Goal: Task Accomplishment & Management: Use online tool/utility

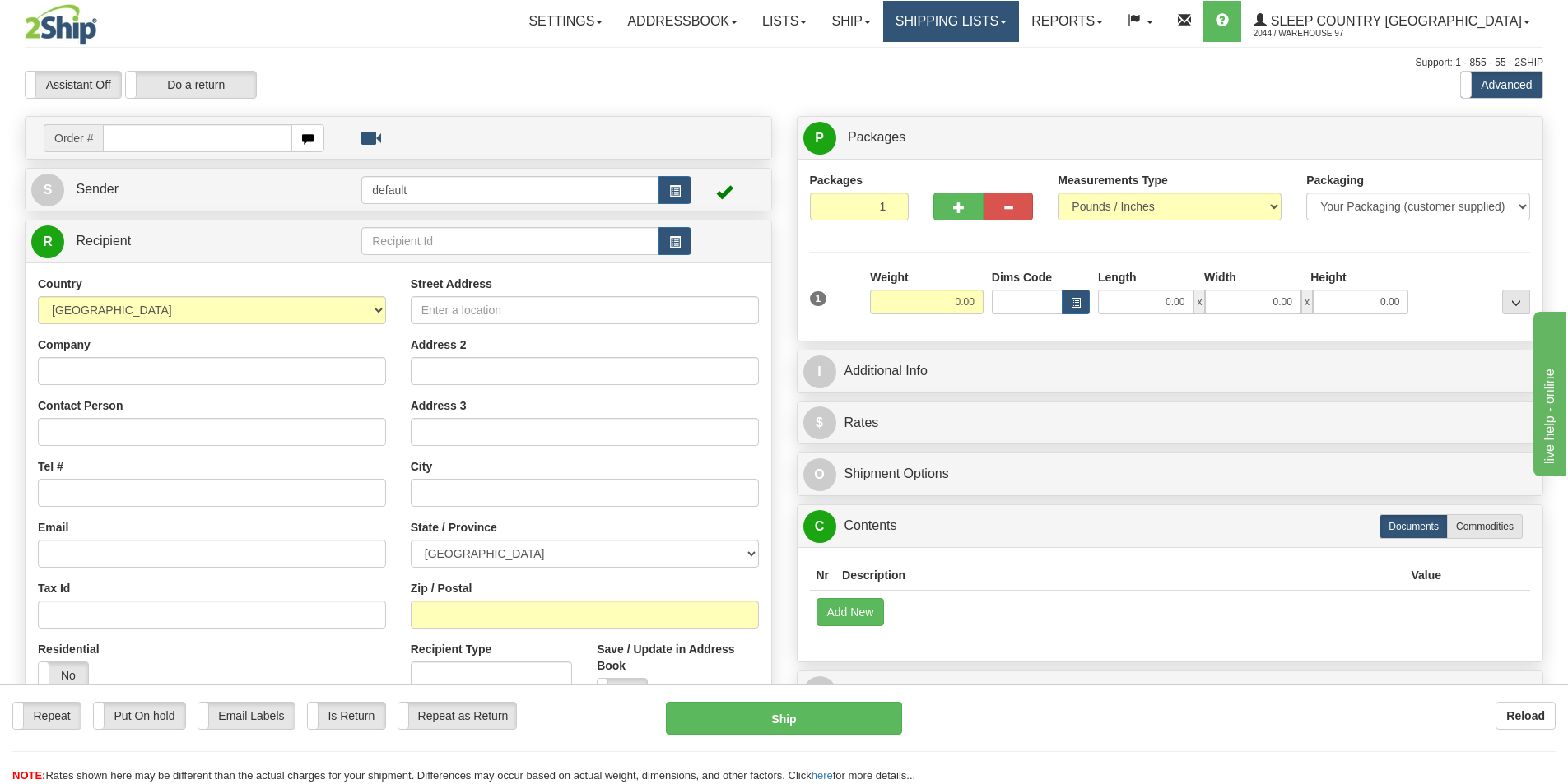
click at [1005, 36] on link "Shipping lists" at bounding box center [951, 22] width 136 height 41
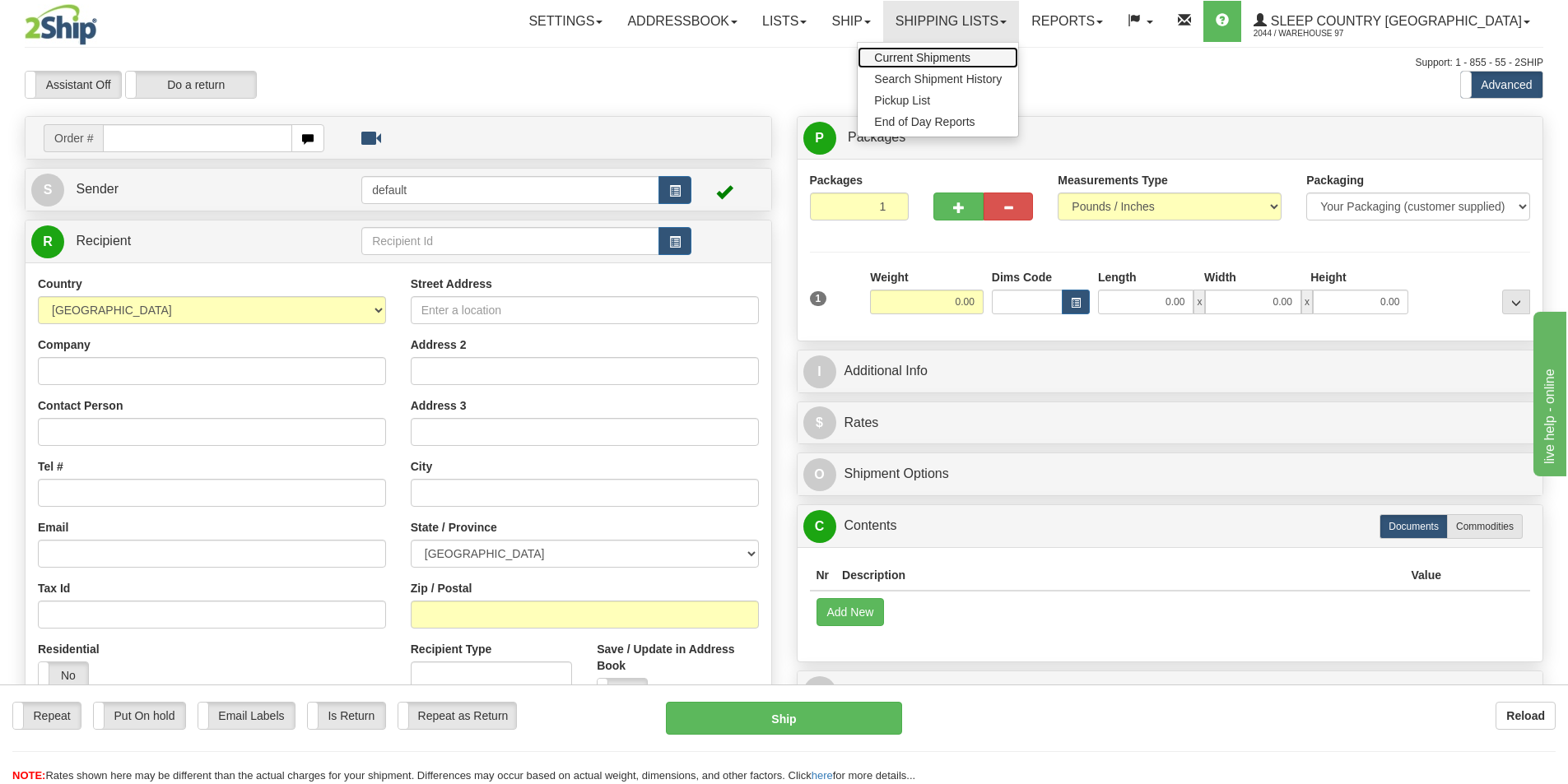
click at [963, 51] on span "Current Shipments" at bounding box center [922, 57] width 96 height 13
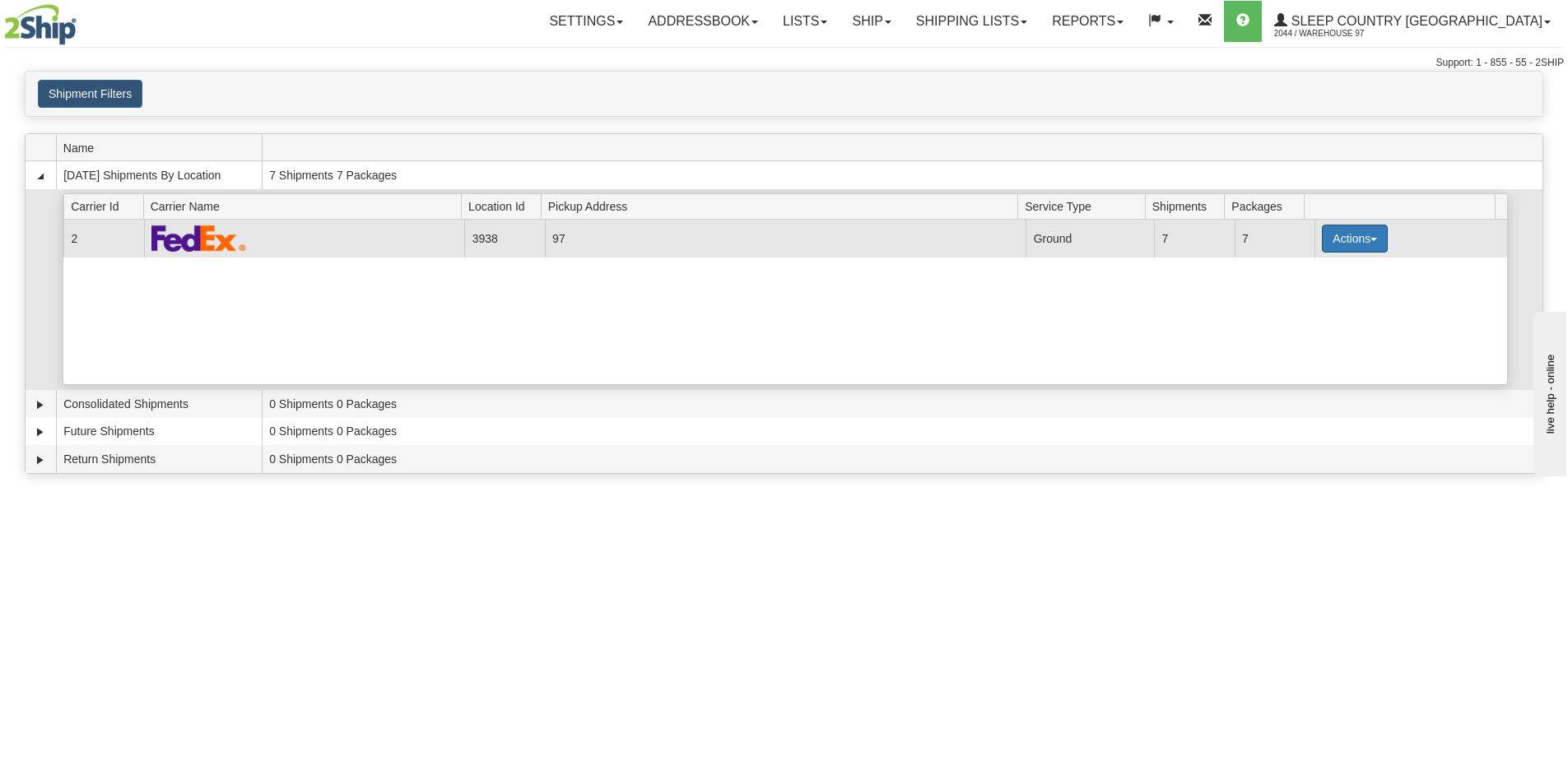
click at [1361, 238] on button "Actions" at bounding box center [1355, 239] width 66 height 28
click at [1319, 292] on link "Close" at bounding box center [1321, 291] width 132 height 22
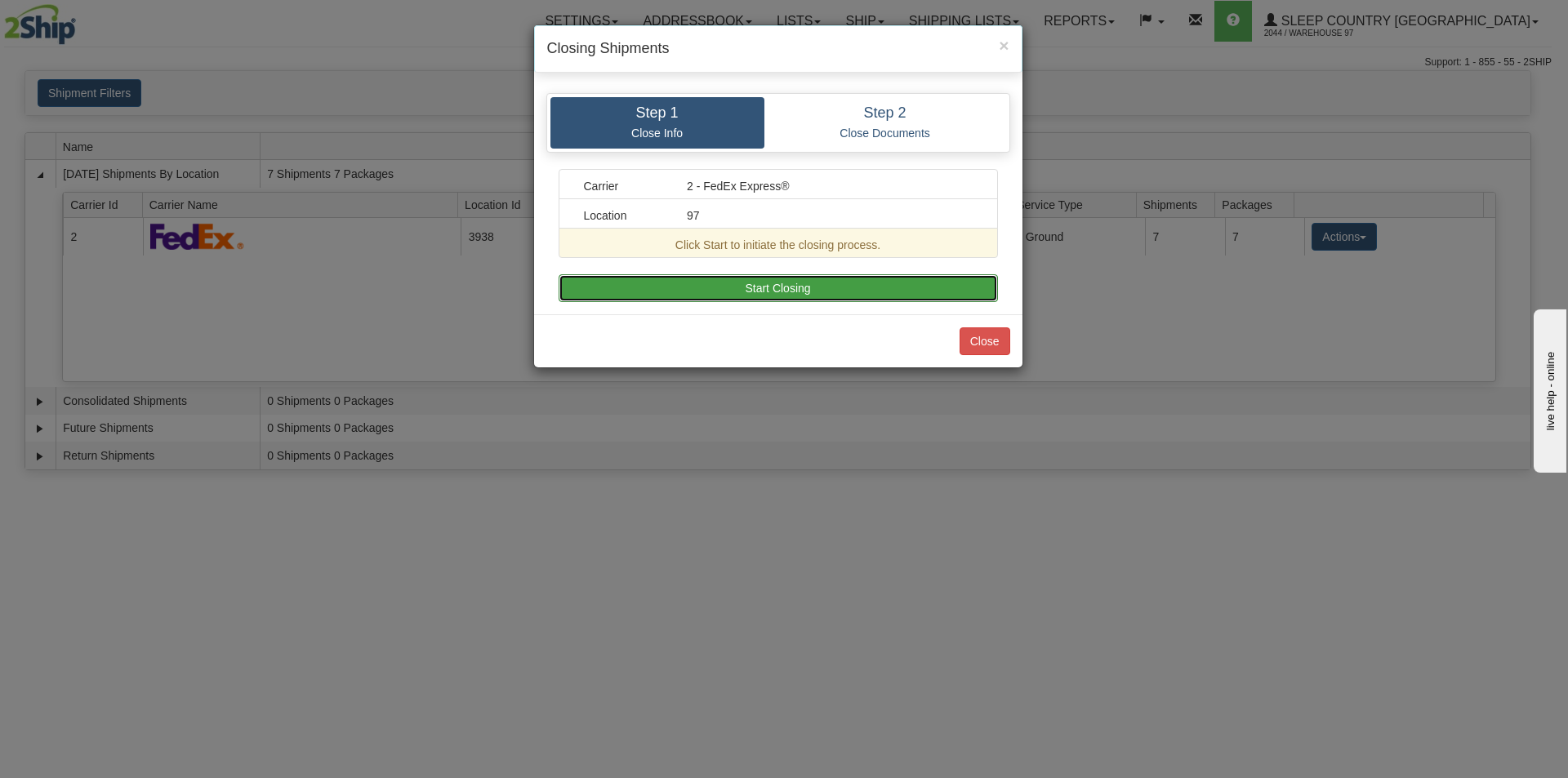
click at [866, 284] on button "Start Closing" at bounding box center [778, 289] width 439 height 28
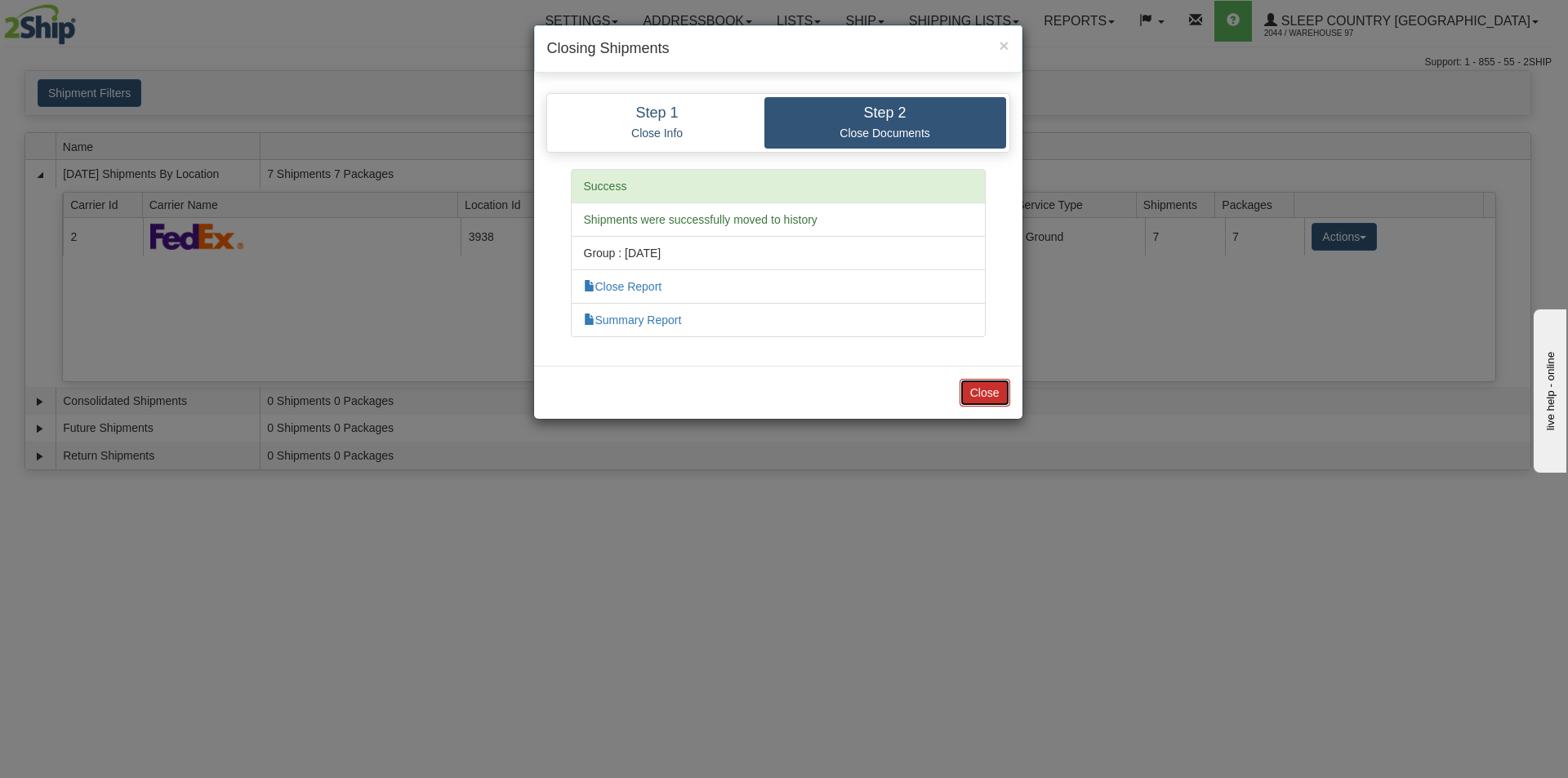
click at [990, 403] on button "Close" at bounding box center [984, 393] width 50 height 28
